Goal: Task Accomplishment & Management: Use online tool/utility

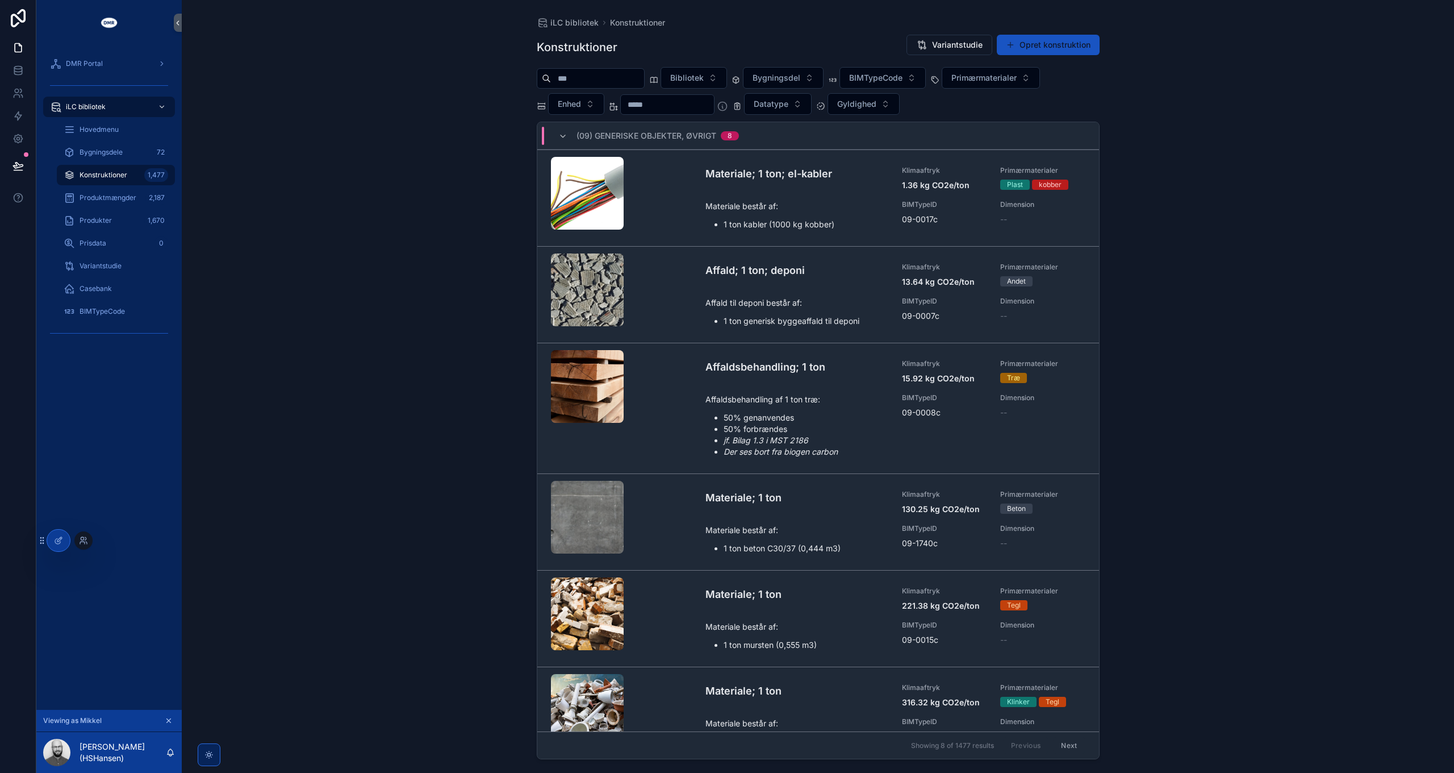
click at [78, 541] on div at bounding box center [83, 540] width 18 height 18
click at [84, 541] on icon at bounding box center [82, 542] width 5 height 2
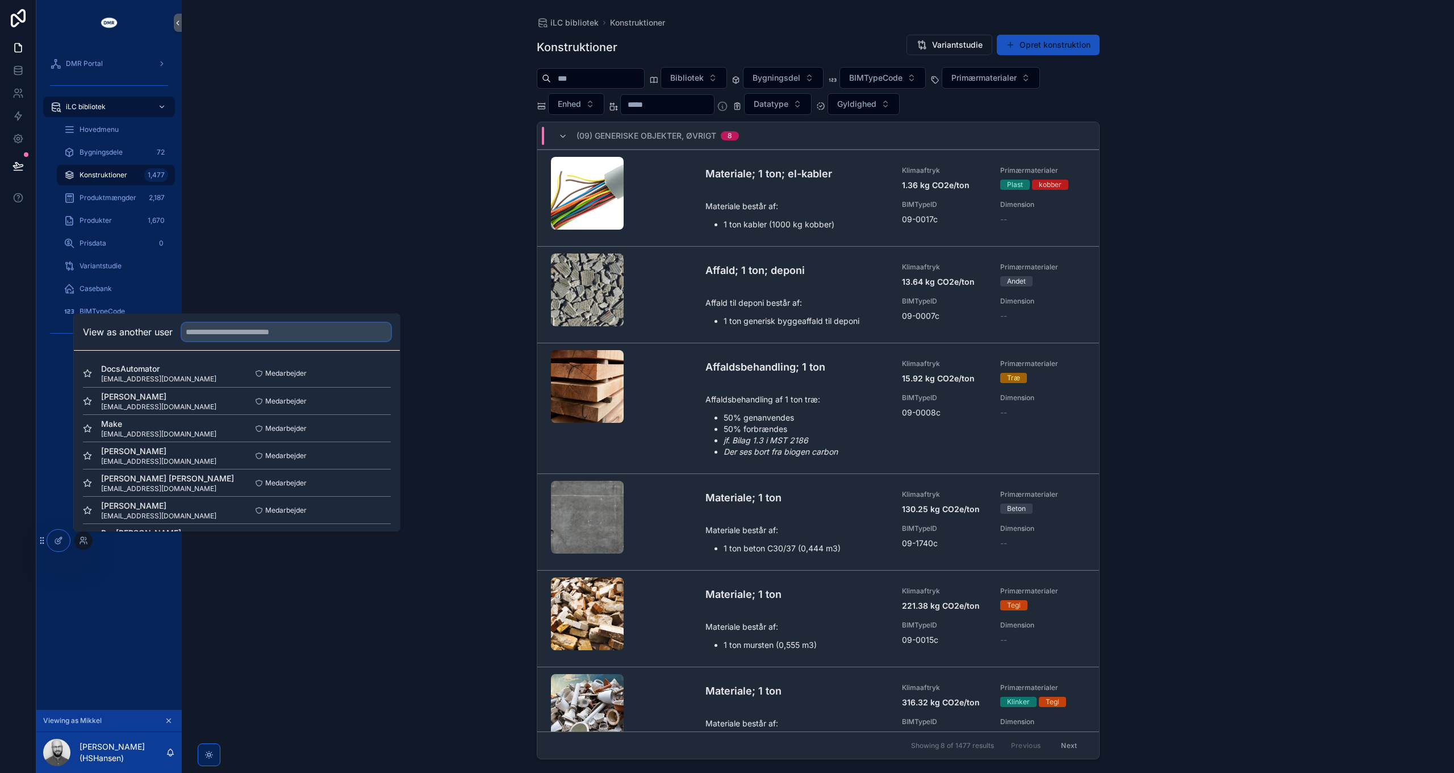
click at [243, 329] on input "text" at bounding box center [286, 332] width 209 height 18
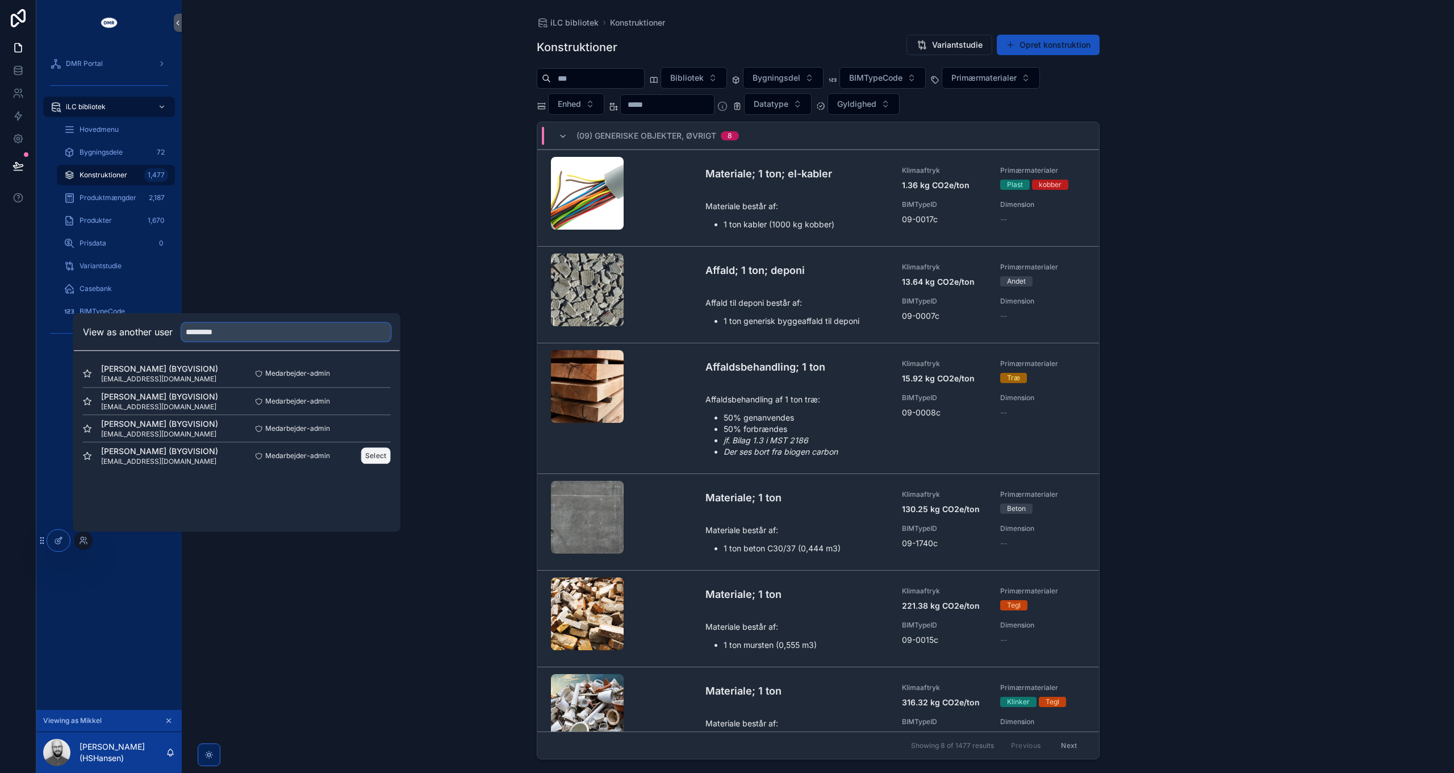
type input "*********"
click at [377, 451] on button "Select" at bounding box center [376, 455] width 30 height 16
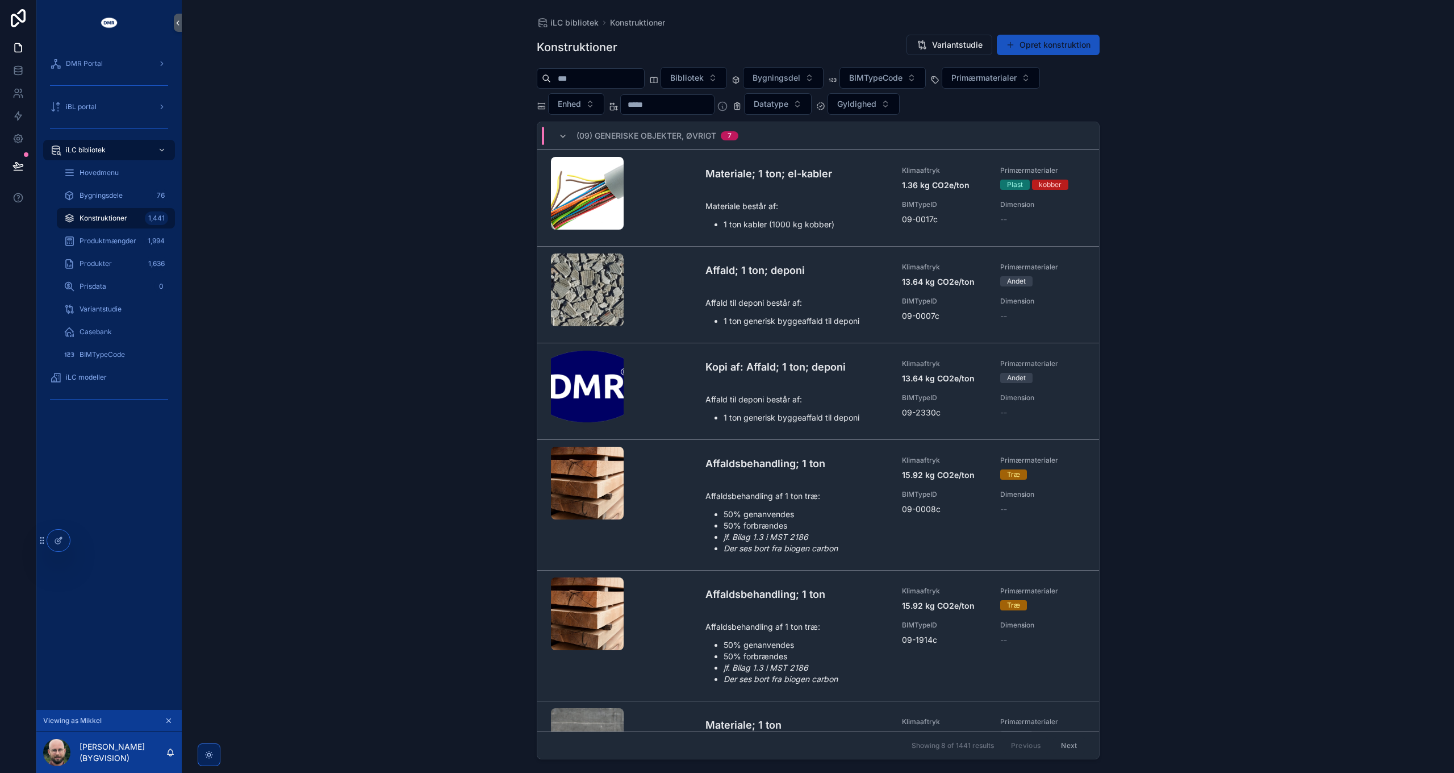
click at [424, 158] on div "iLC bibliotek Konstruktioner Konstruktioner Variantstudie Opret konstruktion Bi…" at bounding box center [818, 386] width 1272 height 773
click at [112, 267] on div "Produkter 1,636" at bounding box center [116, 263] width 105 height 18
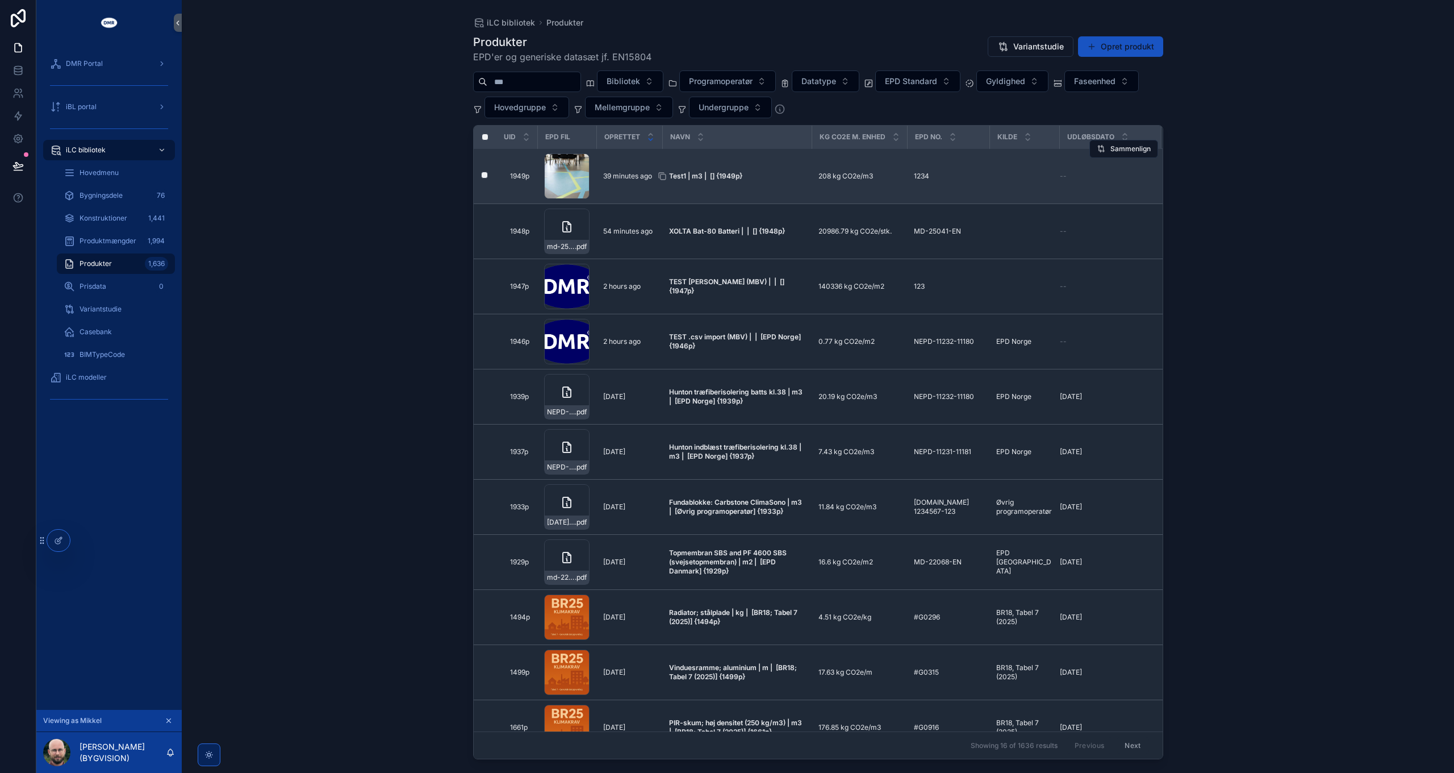
click at [707, 175] on strong "Test1 | m3 | [] {1949p}" at bounding box center [705, 176] width 73 height 9
click at [663, 176] on icon "scrollable content" at bounding box center [662, 176] width 9 height 9
click at [504, 174] on icon "scrollable content" at bounding box center [503, 176] width 5 height 5
click at [721, 172] on strong "Test1 | m3 | [] {1949p}" at bounding box center [705, 176] width 73 height 9
click at [738, 170] on strong "Test1 | m3 | [Øvrig programoperatør] {1949p}" at bounding box center [730, 176] width 123 height 18
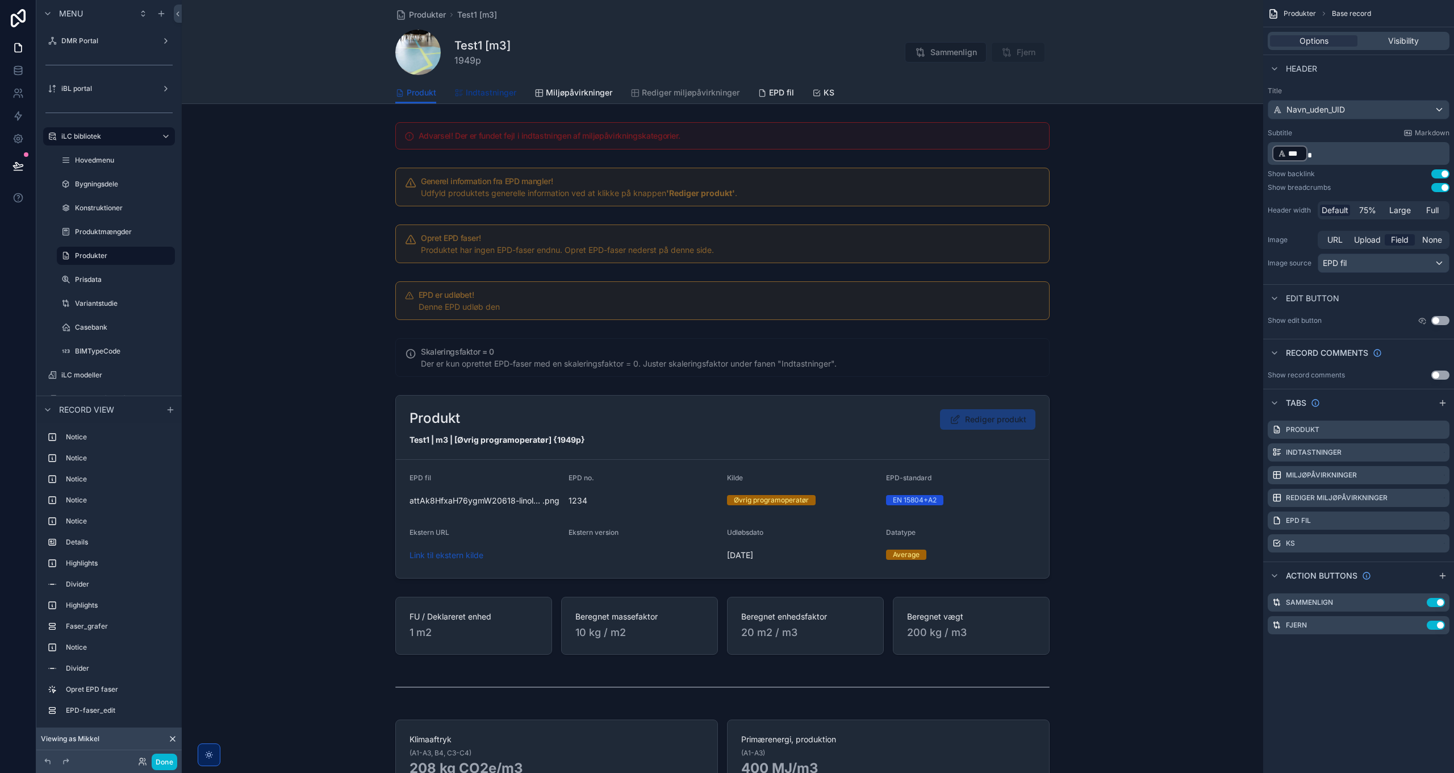
click at [489, 90] on span "Indtastninger" at bounding box center [491, 92] width 51 height 11
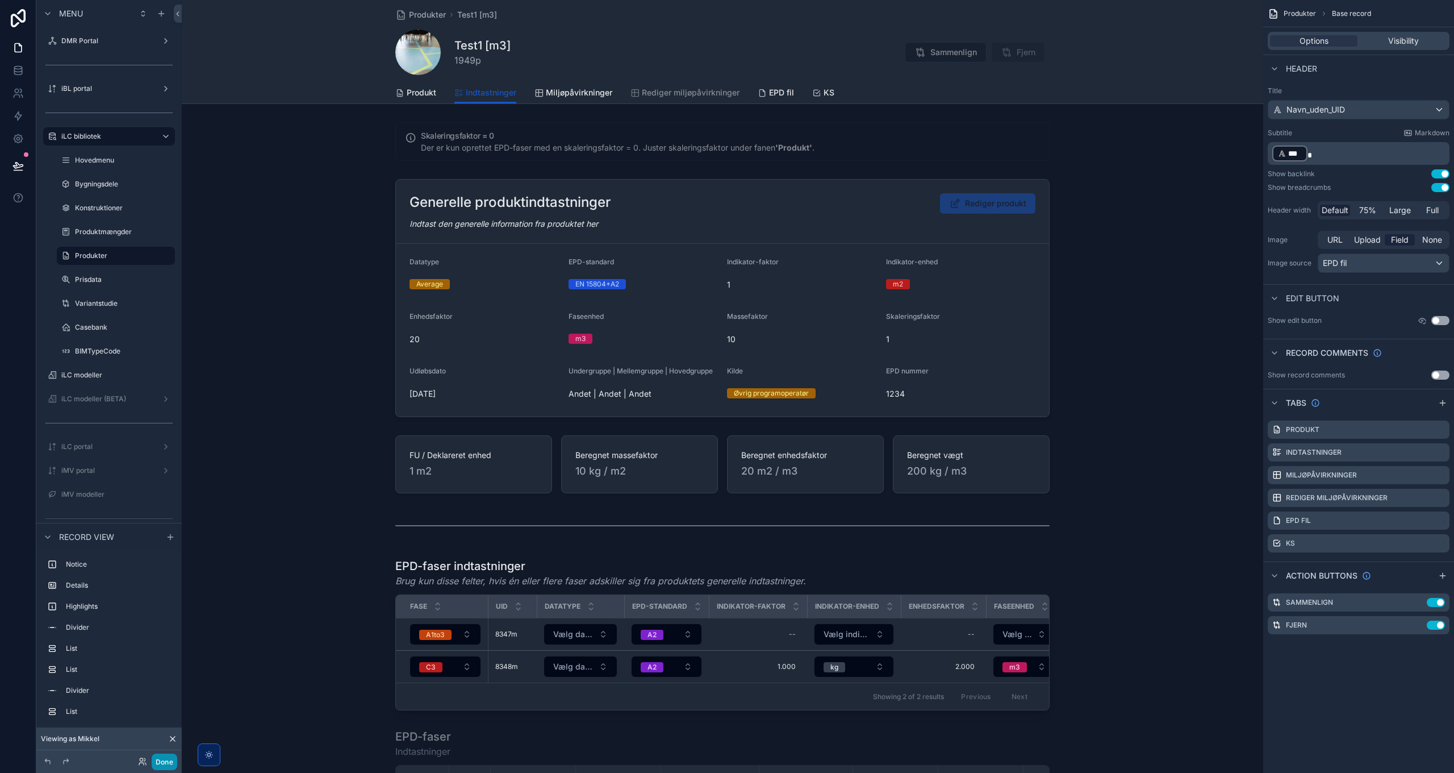
click at [161, 766] on button "Done" at bounding box center [165, 761] width 26 height 16
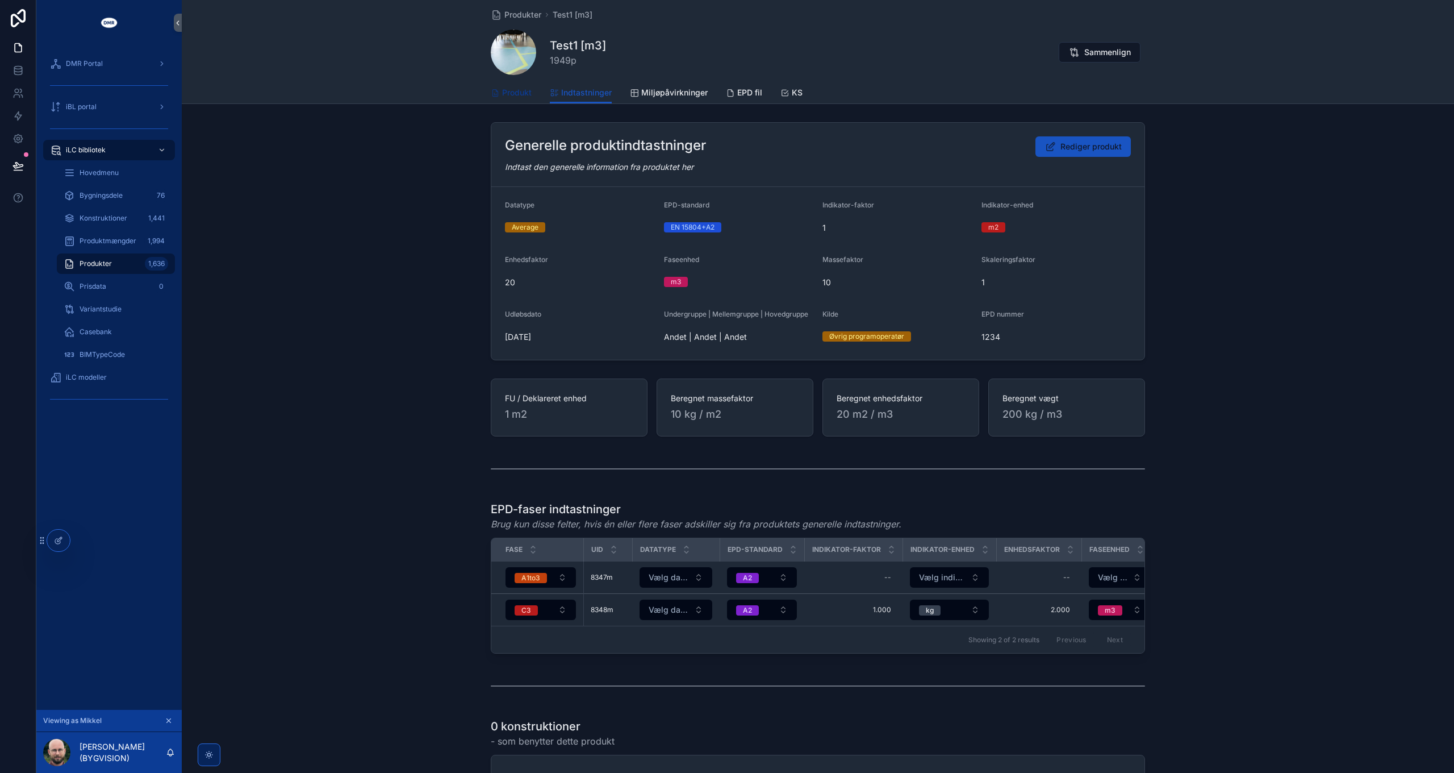
click at [512, 93] on span "Produkt" at bounding box center [517, 92] width 30 height 11
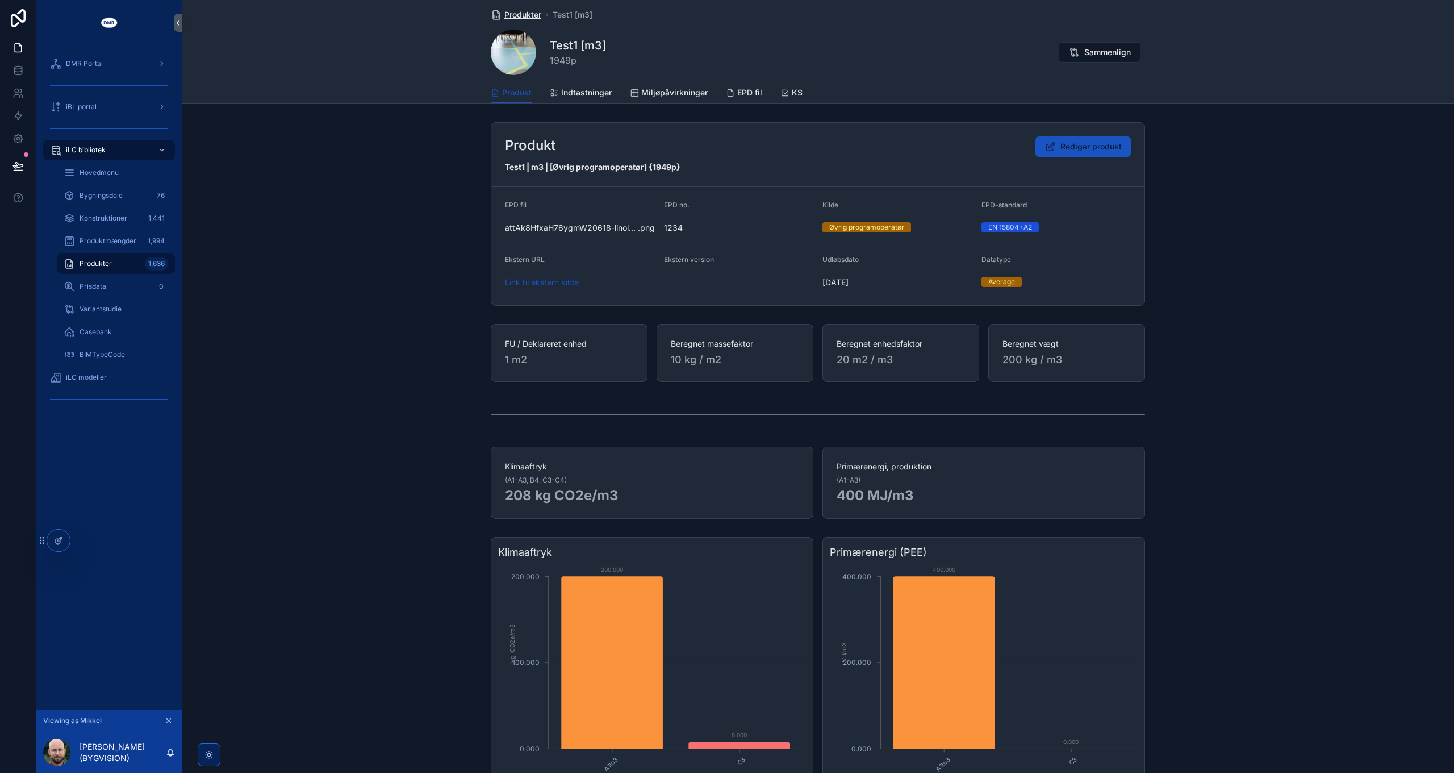
click at [513, 12] on span "Produkter" at bounding box center [522, 14] width 37 height 11
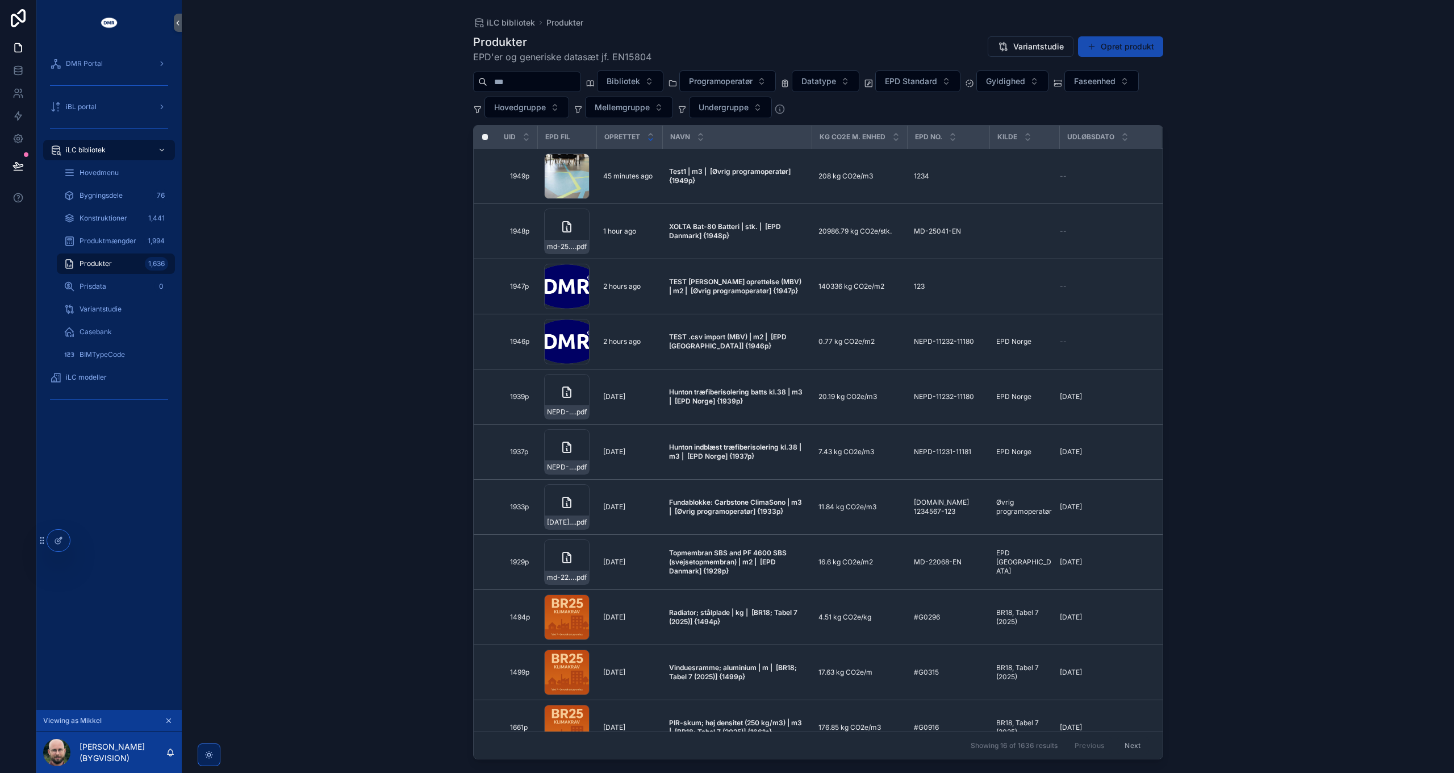
click at [1138, 43] on button "Opret produkt" at bounding box center [1120, 46] width 85 height 20
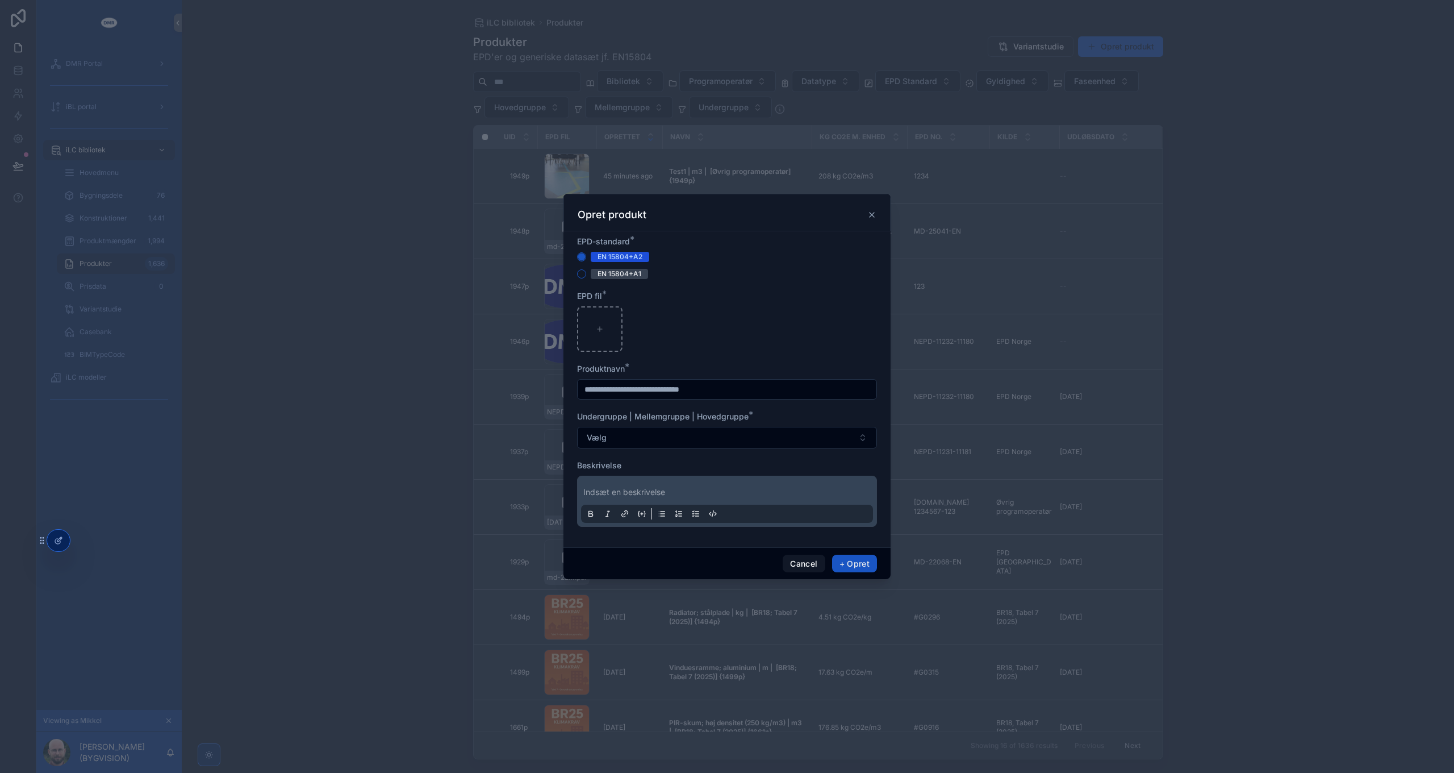
click at [874, 213] on icon "scrollable content" at bounding box center [872, 214] width 5 height 5
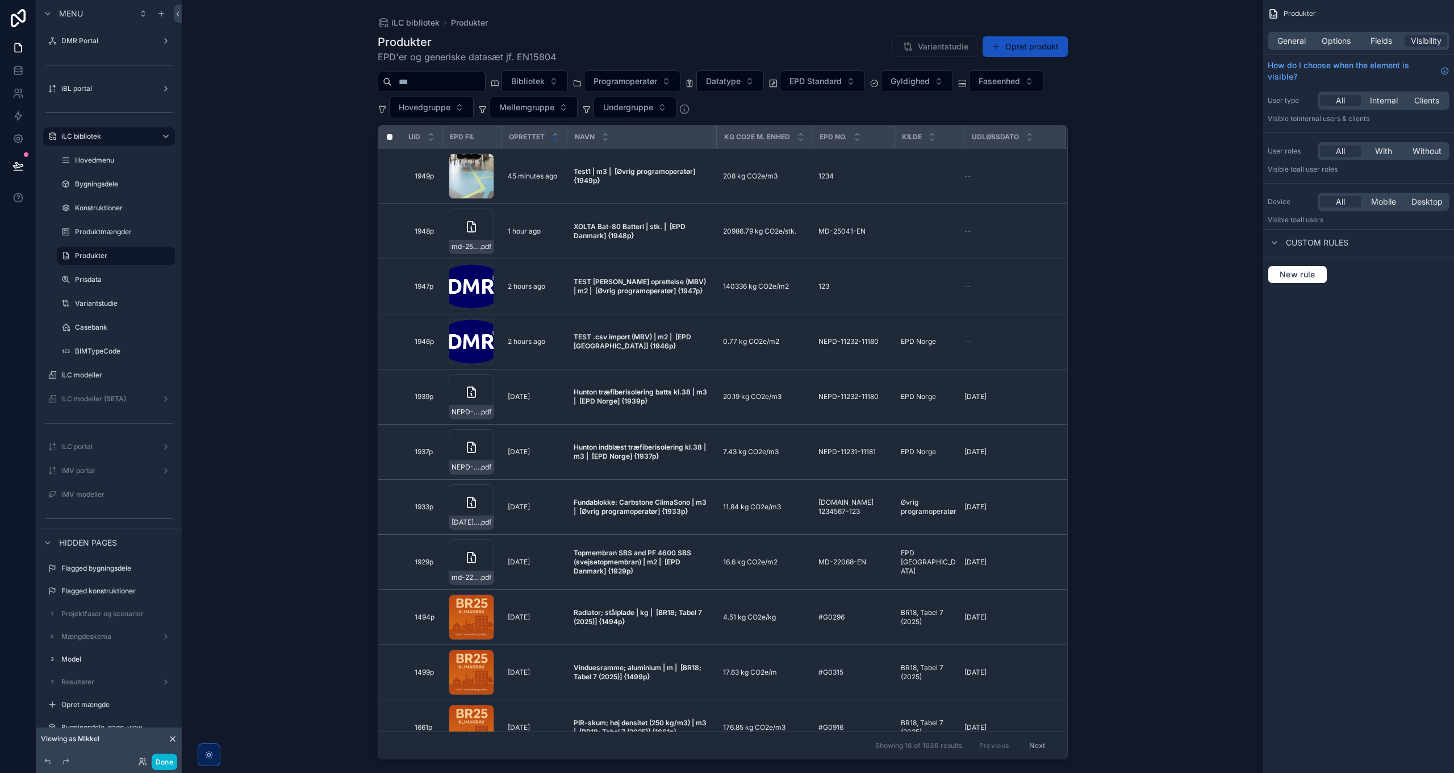
click at [1034, 48] on div "scrollable content" at bounding box center [723, 379] width 727 height 759
click at [1025, 48] on button "Opret produkt" at bounding box center [1025, 46] width 85 height 20
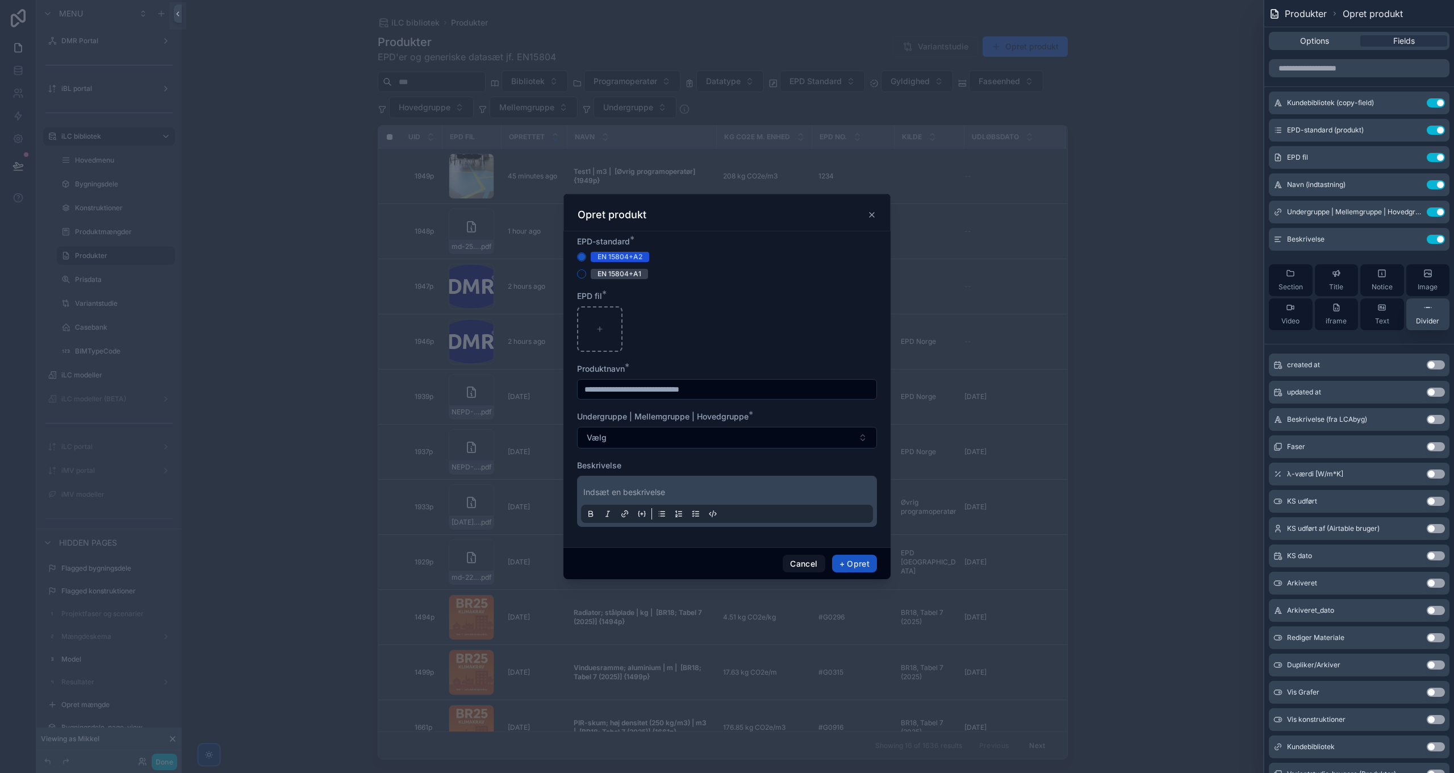
click at [1416, 317] on span "Divider" at bounding box center [1427, 320] width 23 height 9
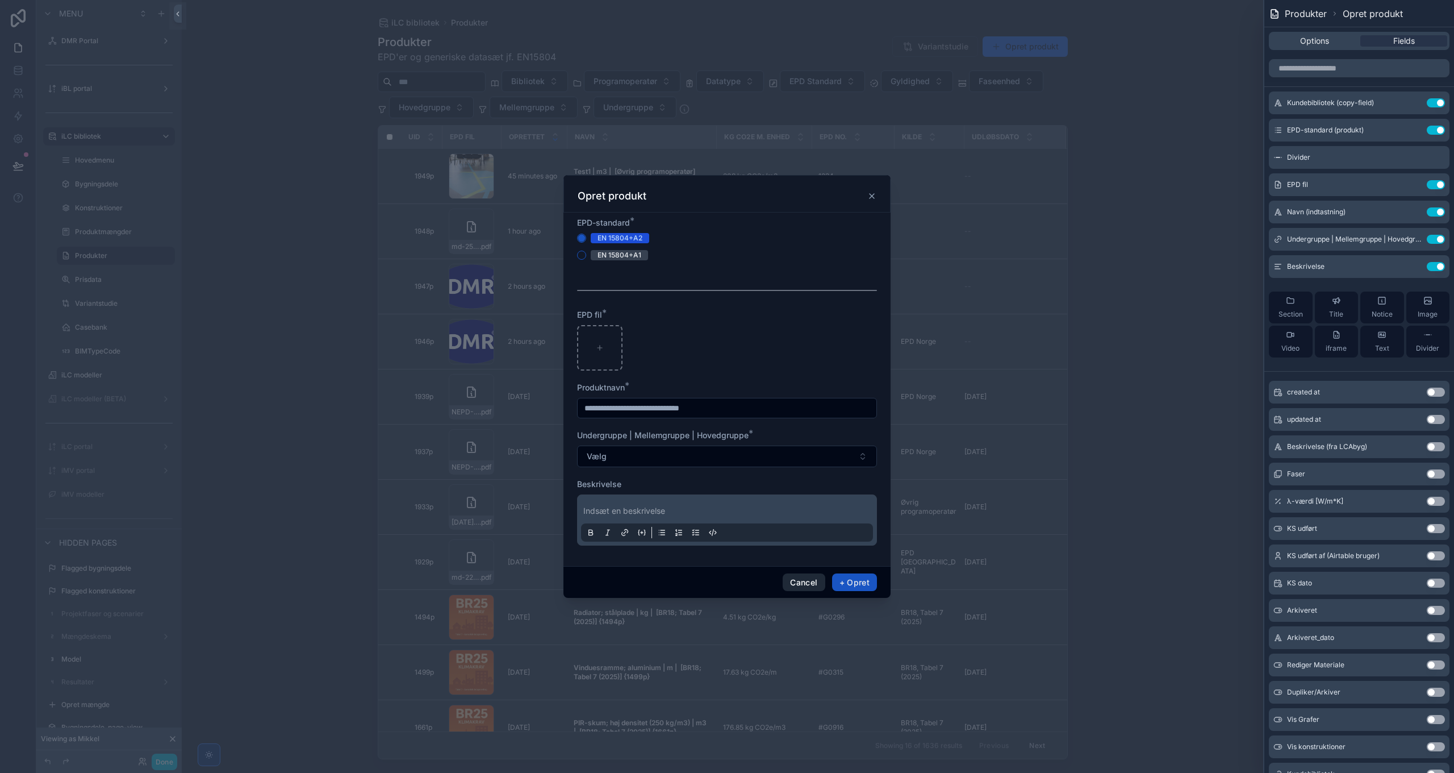
click at [812, 581] on button "Cancel" at bounding box center [804, 582] width 42 height 18
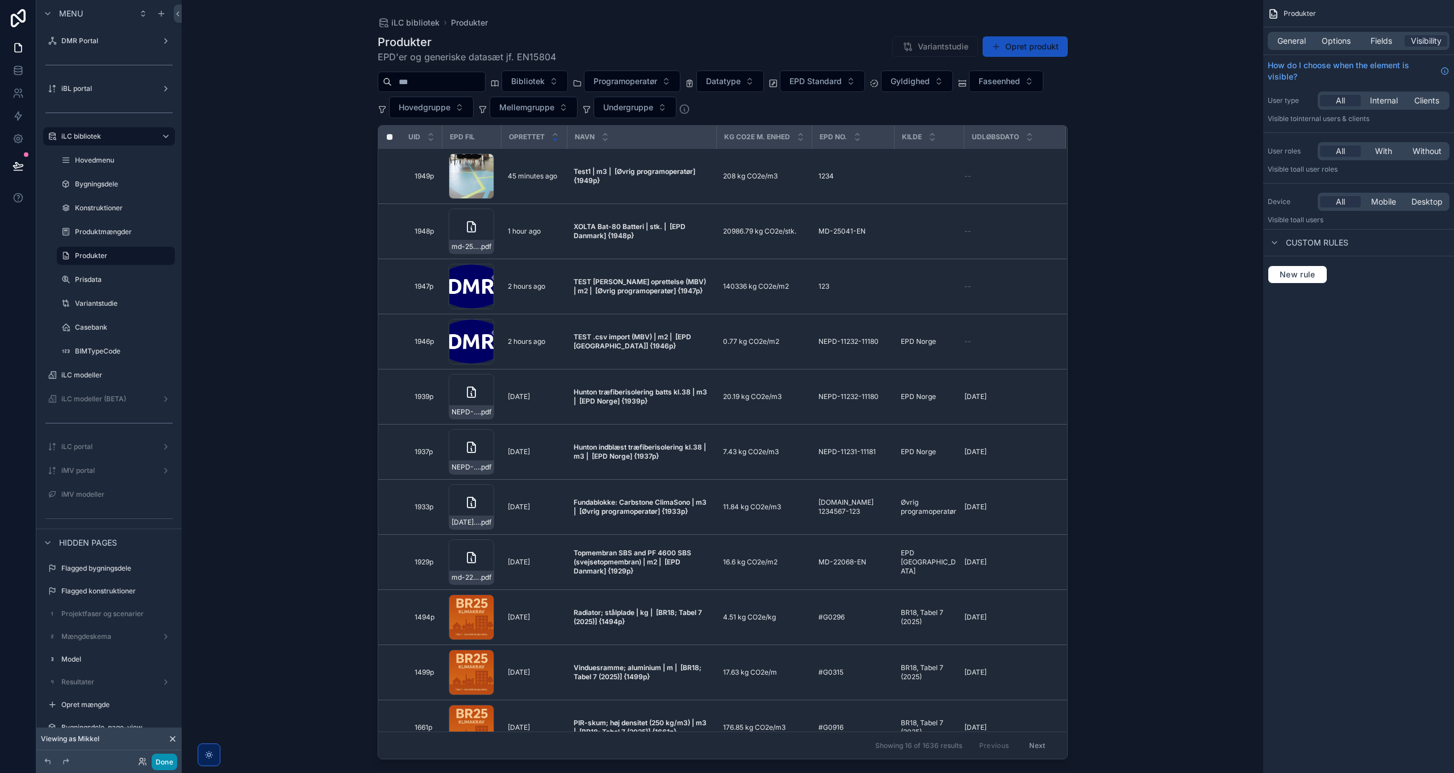
click at [169, 759] on button "Done" at bounding box center [165, 761] width 26 height 16
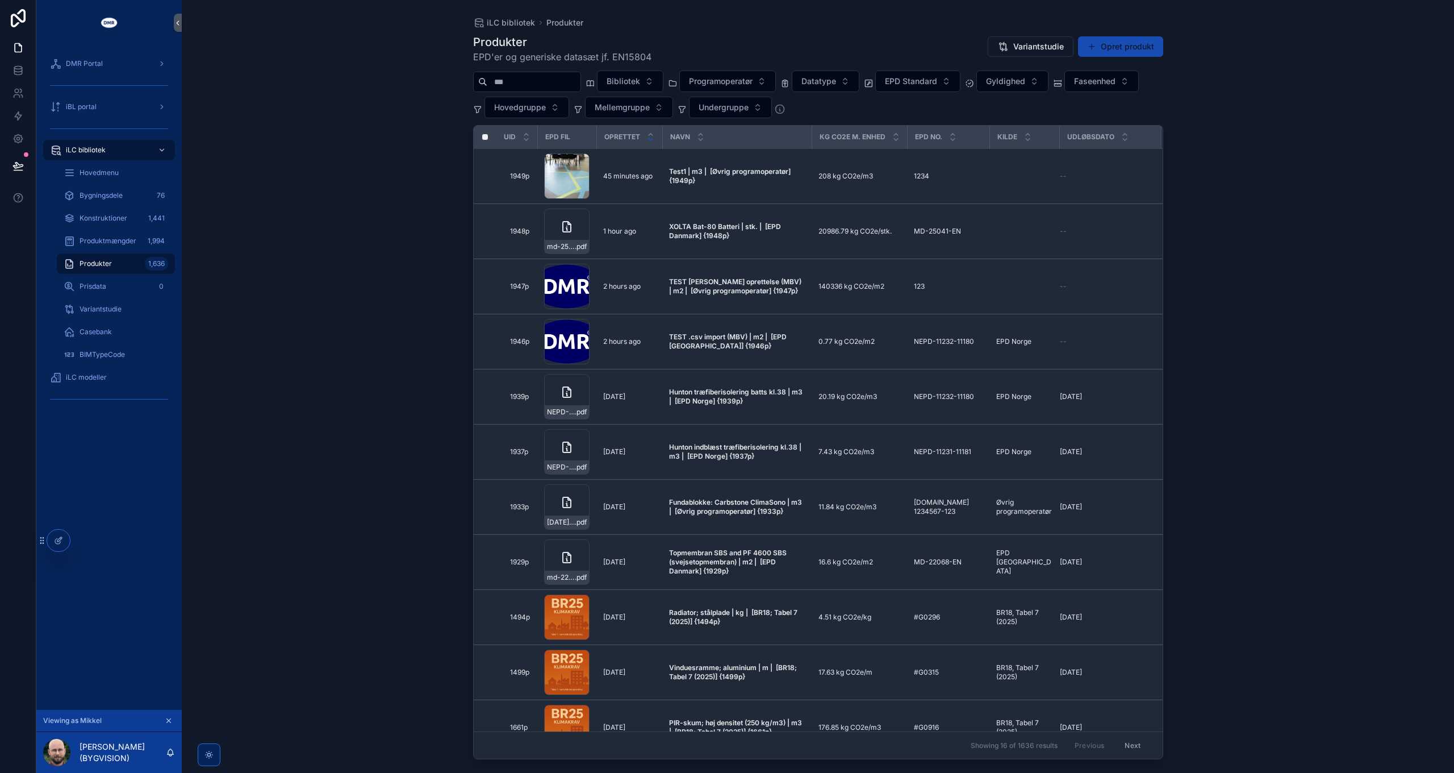
click at [1124, 48] on button "Opret produkt" at bounding box center [1120, 46] width 85 height 20
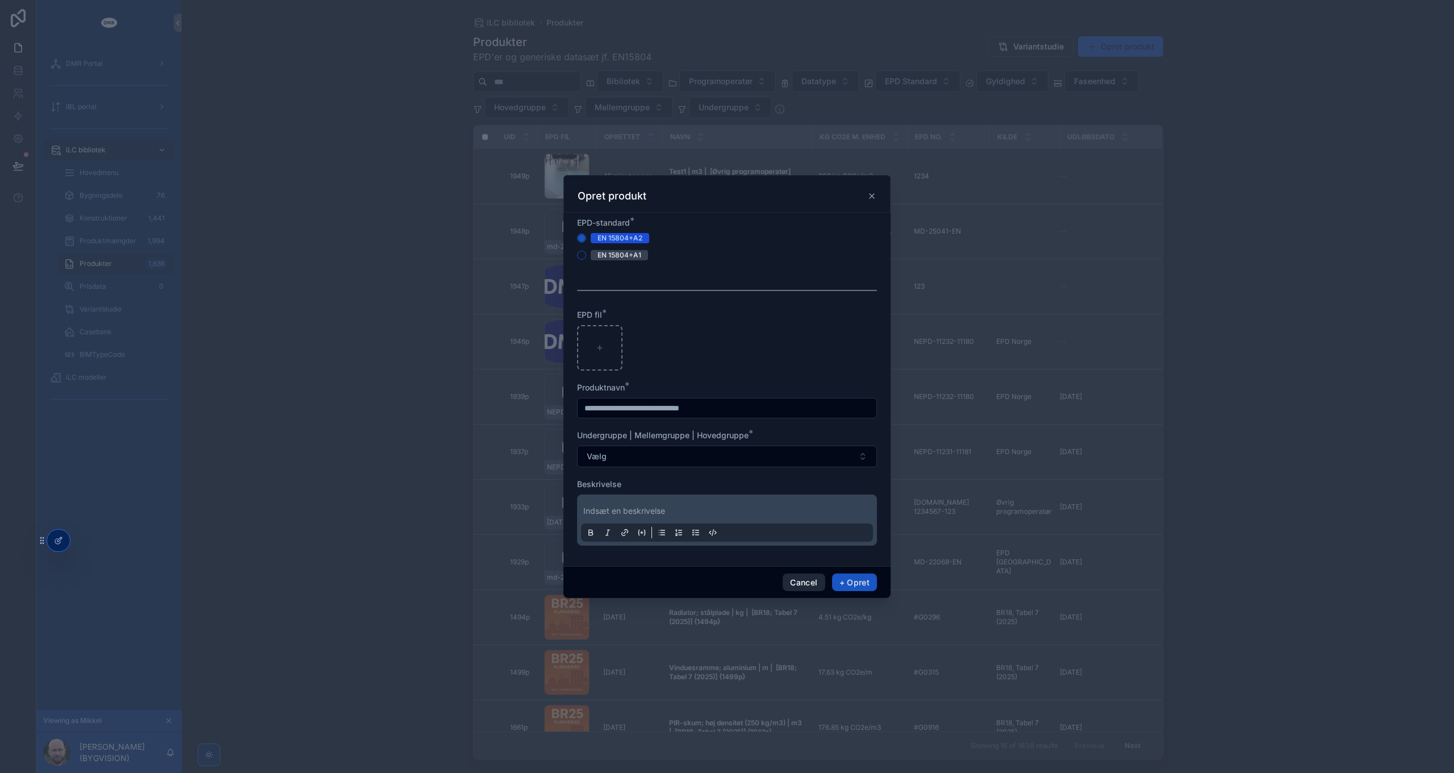
click at [811, 582] on button "Cancel" at bounding box center [804, 582] width 42 height 18
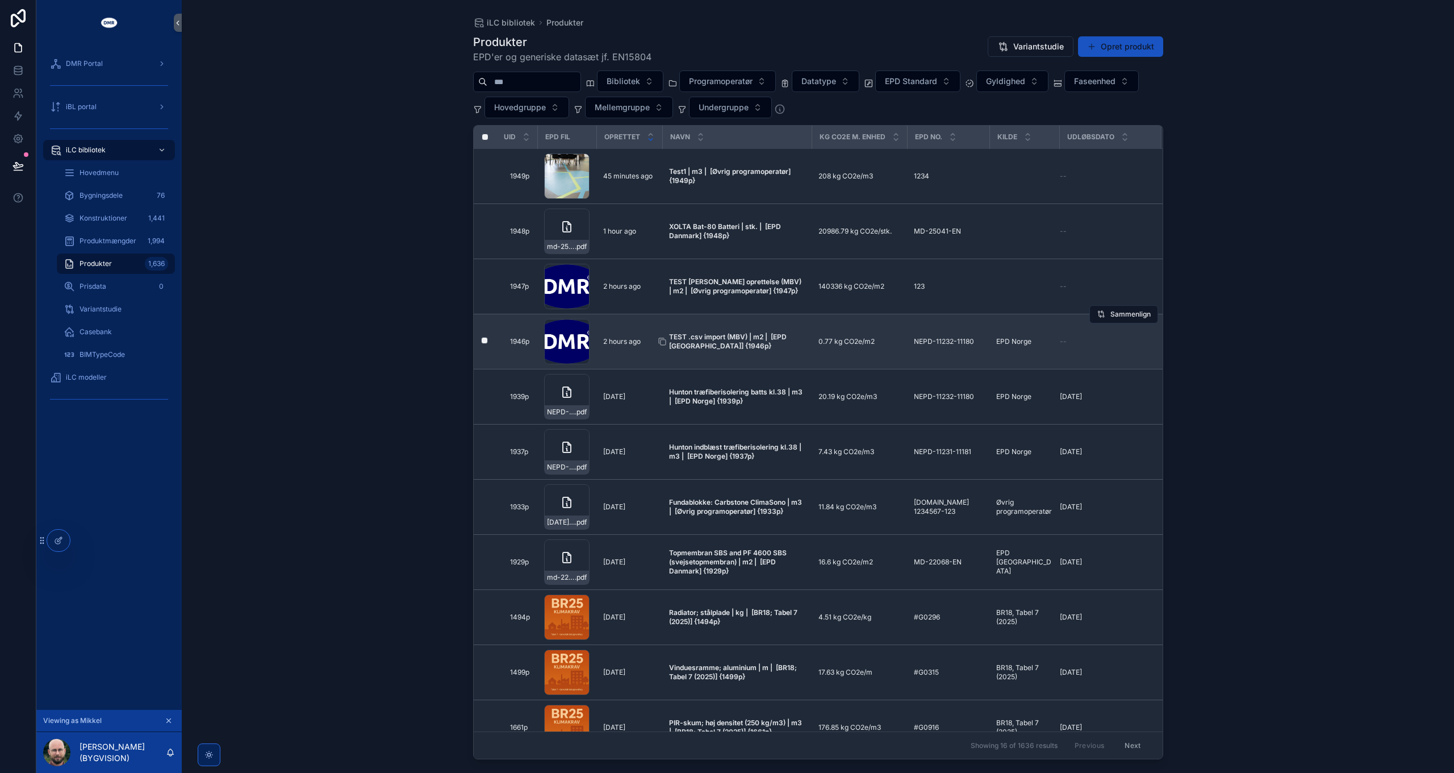
click at [709, 340] on span "TEST .csv import (MBV) | m2 | [EPD [GEOGRAPHIC_DATA]] {1946p}" at bounding box center [737, 341] width 136 height 18
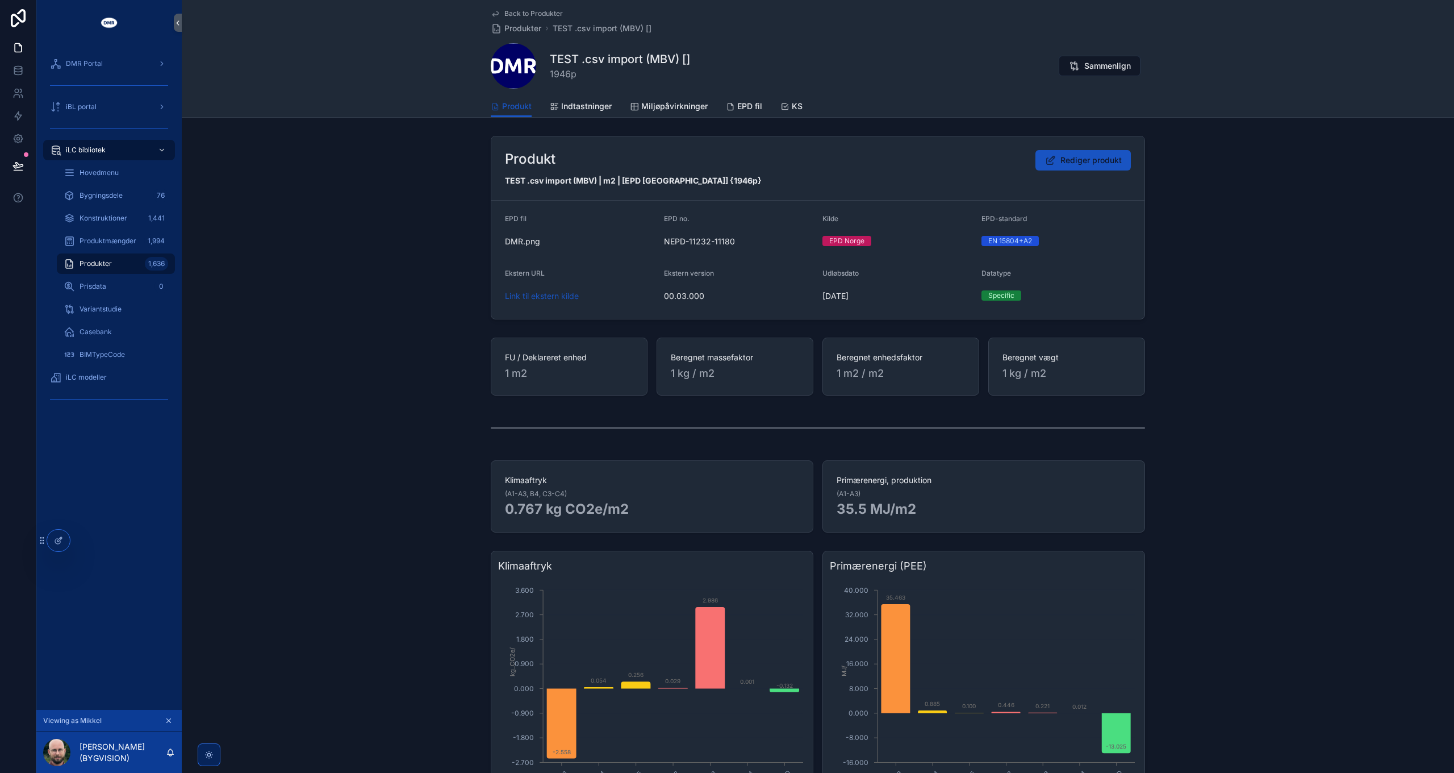
click at [560, 77] on span "1946p" at bounding box center [620, 74] width 140 height 14
copy span "1946p"
click at [431, 199] on div "Produkt [PERSON_NAME] produkt TEST .csv import (MBV) | m2 | [EPD Norge] {1946p}…" at bounding box center [818, 227] width 1272 height 193
click at [22, 69] on icon at bounding box center [17, 70] width 7 height 5
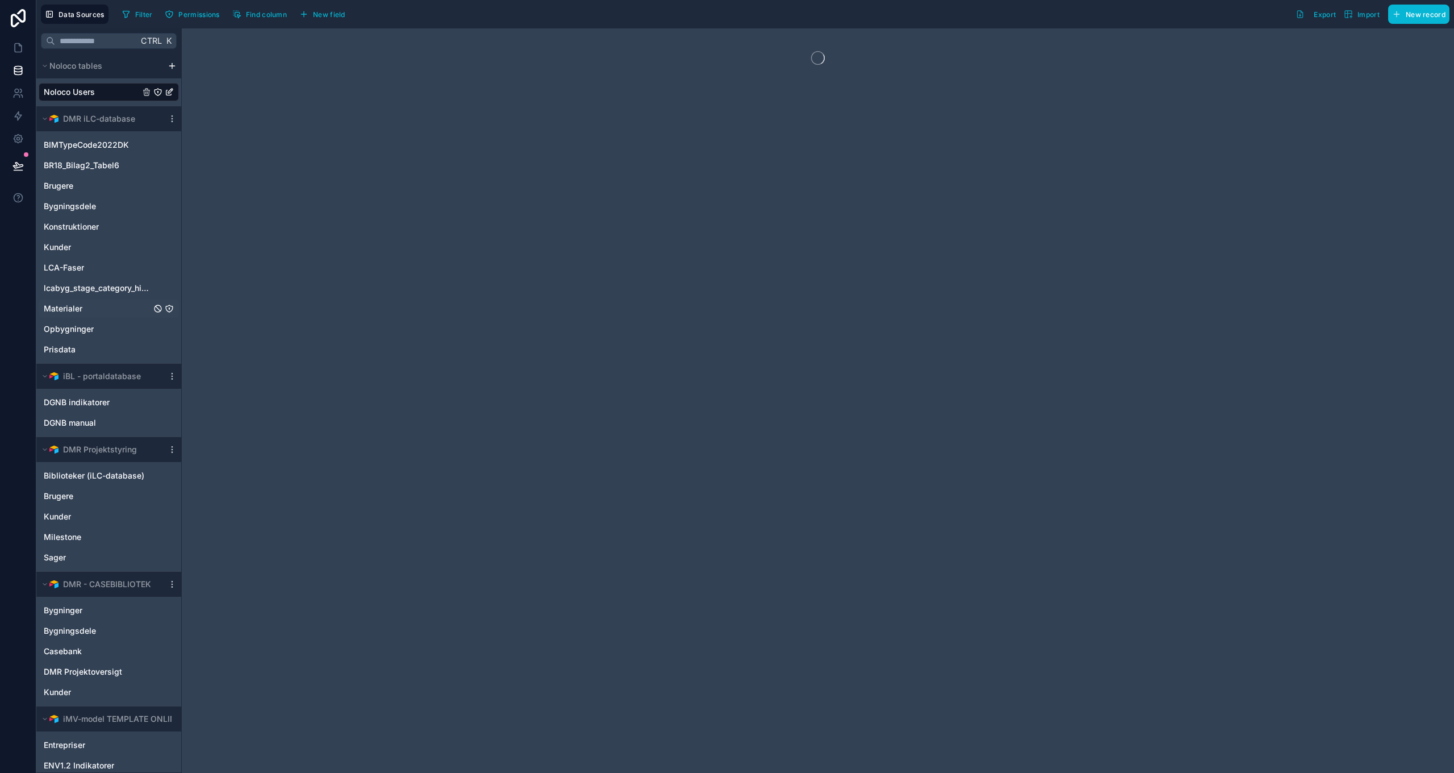
click at [69, 307] on span "Materialer" at bounding box center [63, 308] width 39 height 11
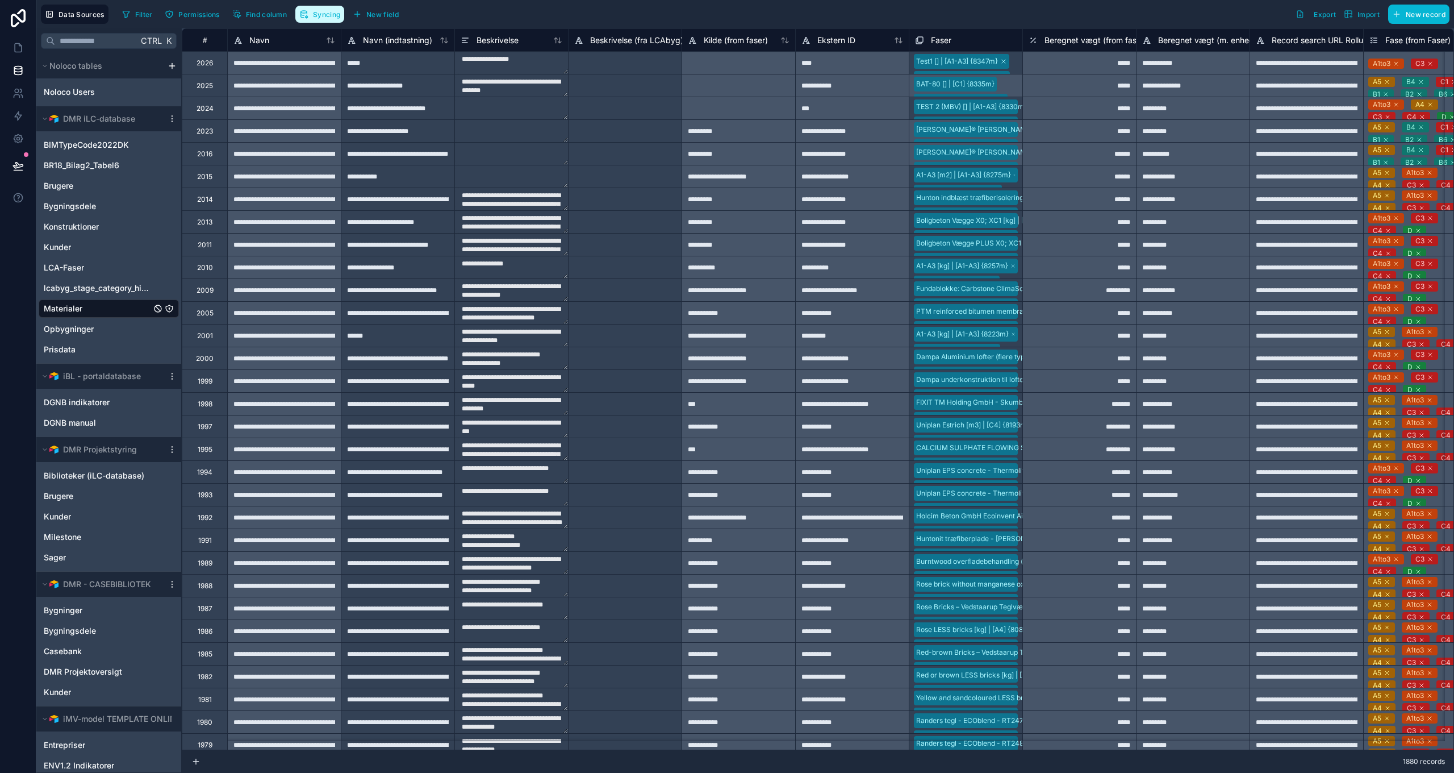
click at [320, 14] on span "Syncing" at bounding box center [326, 14] width 27 height 9
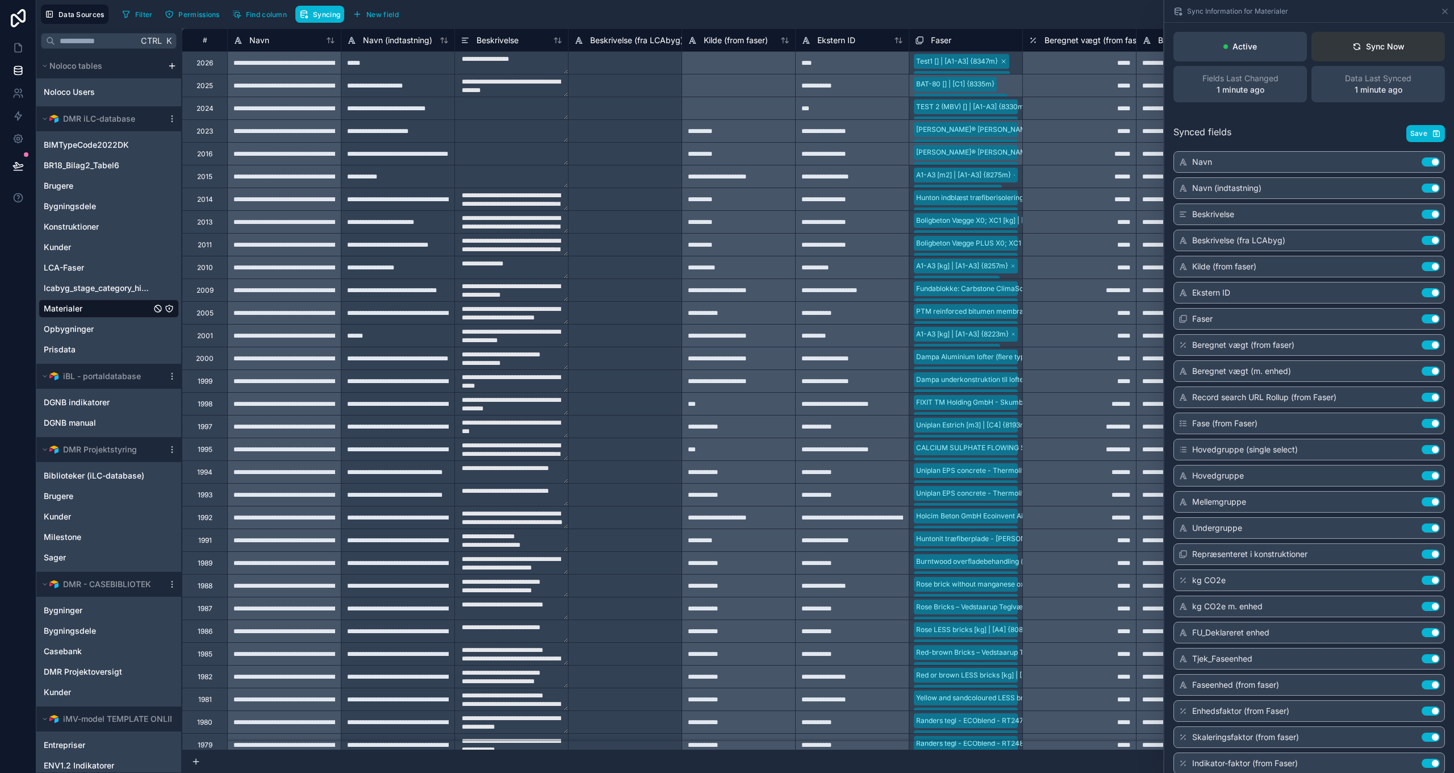
click at [1369, 48] on div "Sync Now" at bounding box center [1379, 46] width 52 height 11
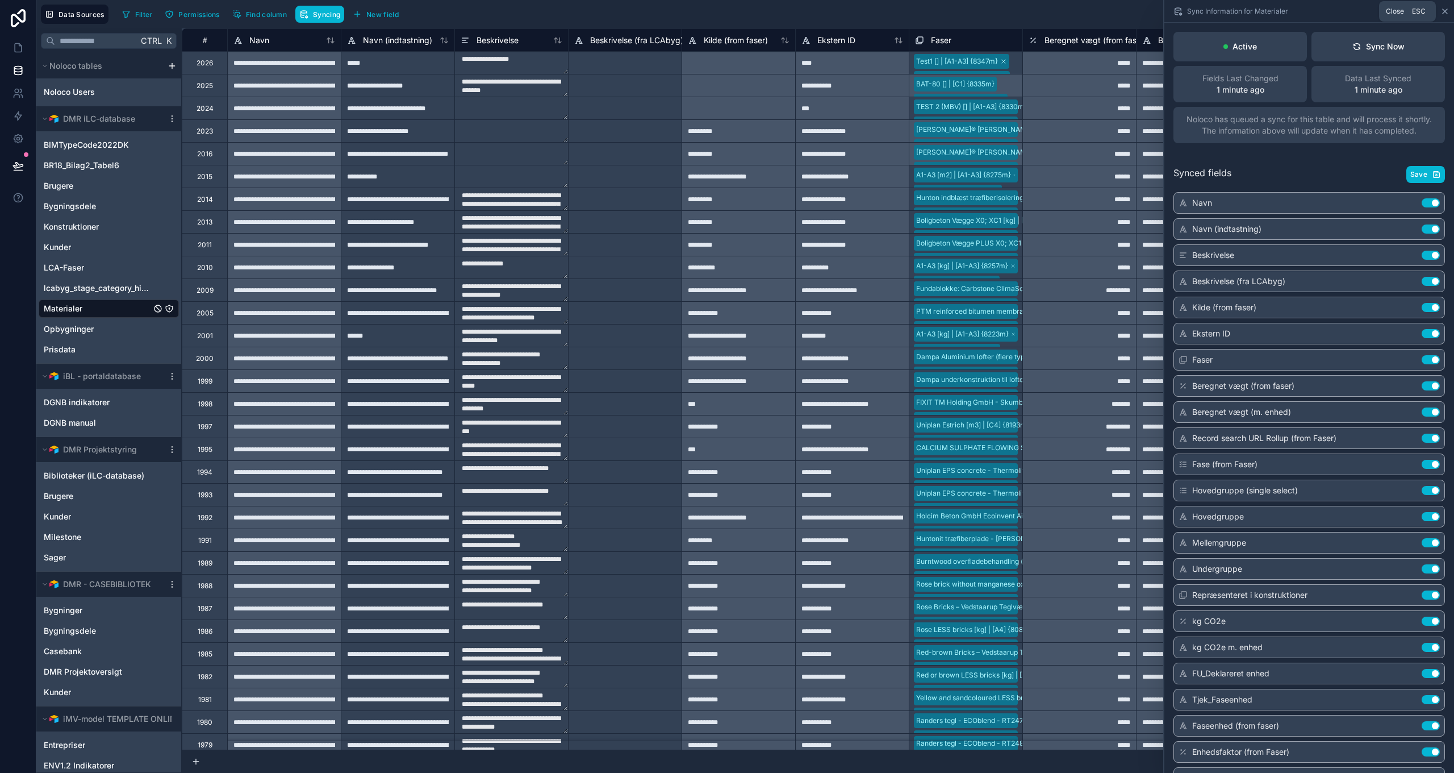
click at [1444, 13] on icon at bounding box center [1445, 11] width 9 height 9
